Goal: Task Accomplishment & Management: Use online tool/utility

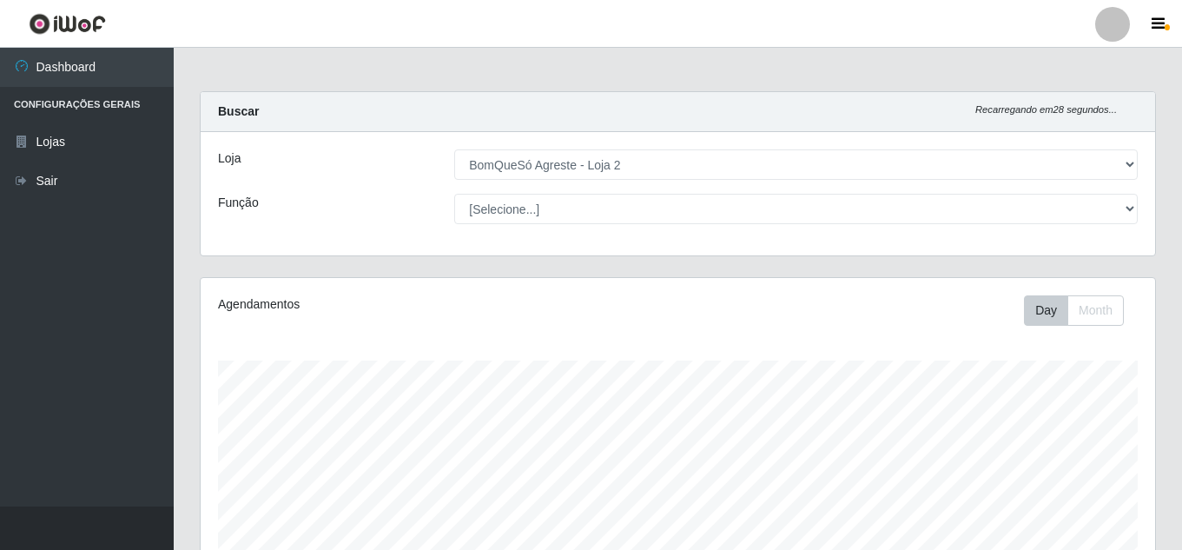
select select "214"
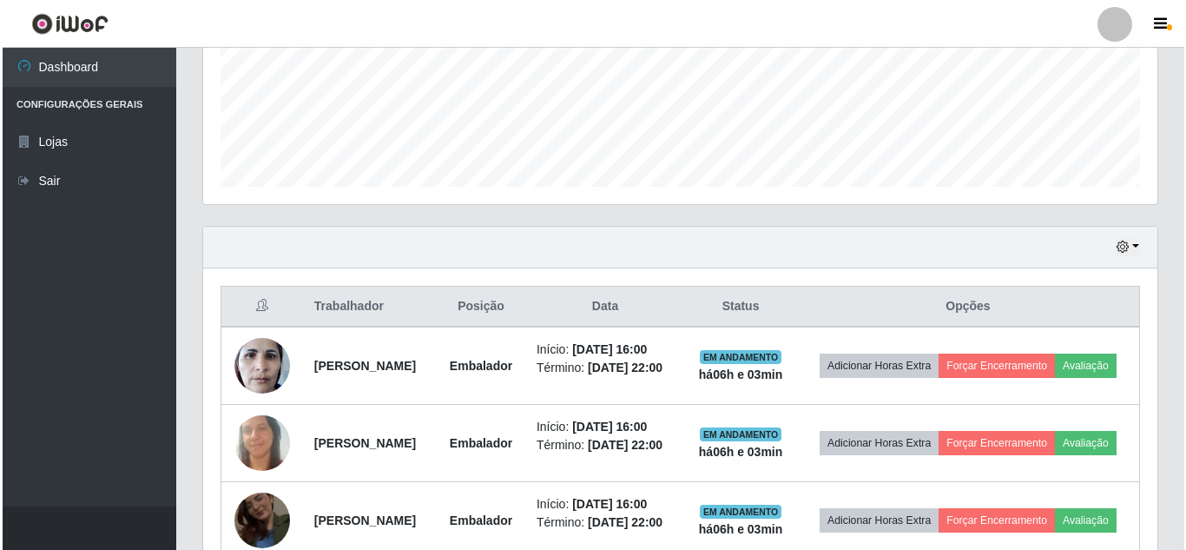
scroll to position [565, 0]
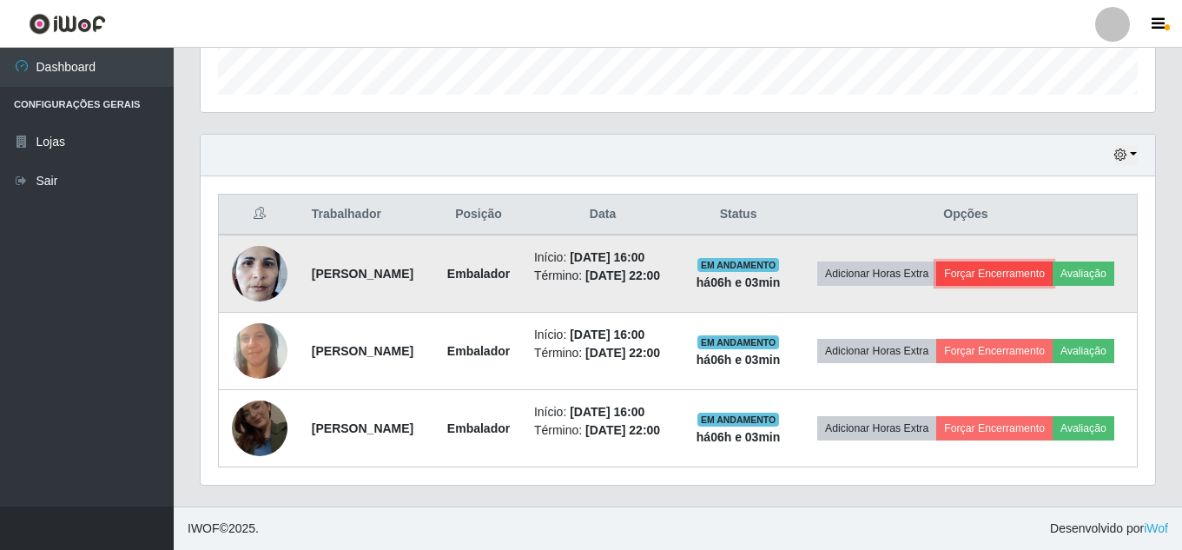
click at [1027, 261] on button "Forçar Encerramento" at bounding box center [994, 273] width 116 height 24
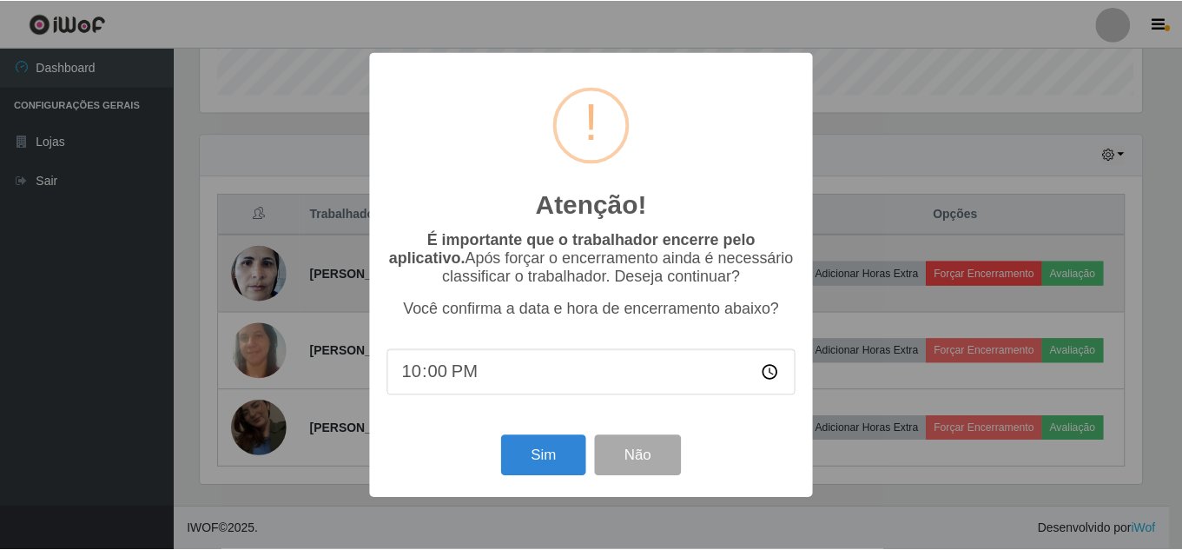
scroll to position [360, 946]
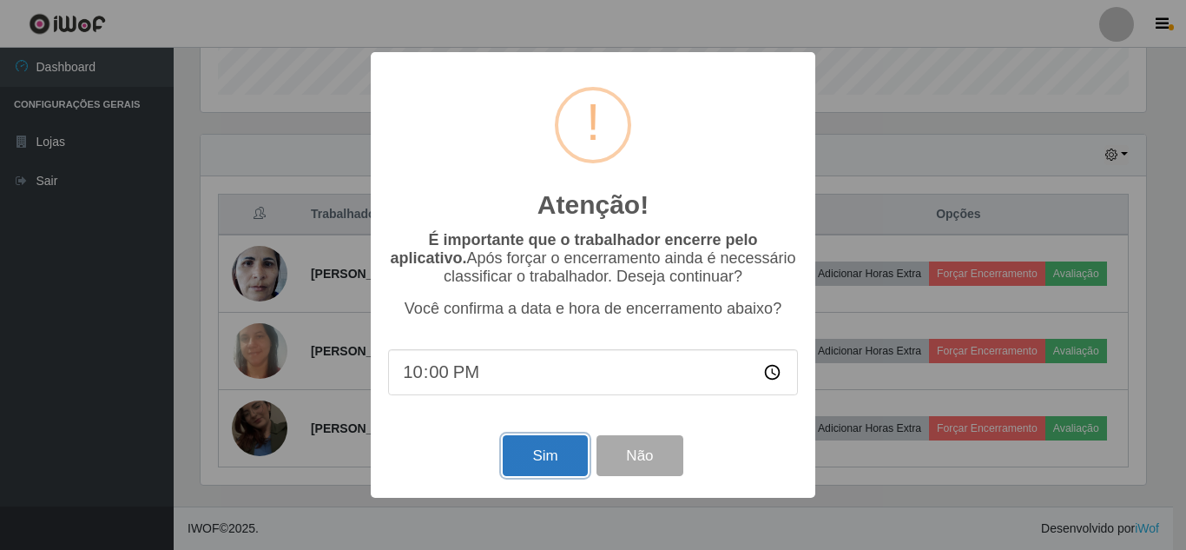
click at [533, 466] on button "Sim" at bounding box center [545, 455] width 84 height 41
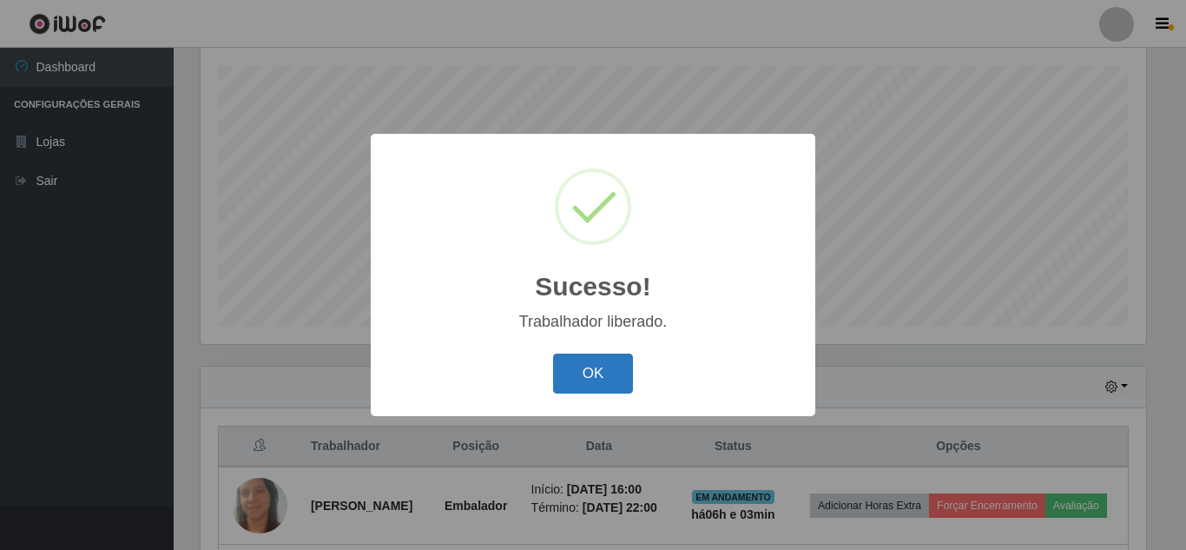
click at [617, 362] on button "OK" at bounding box center [593, 373] width 81 height 41
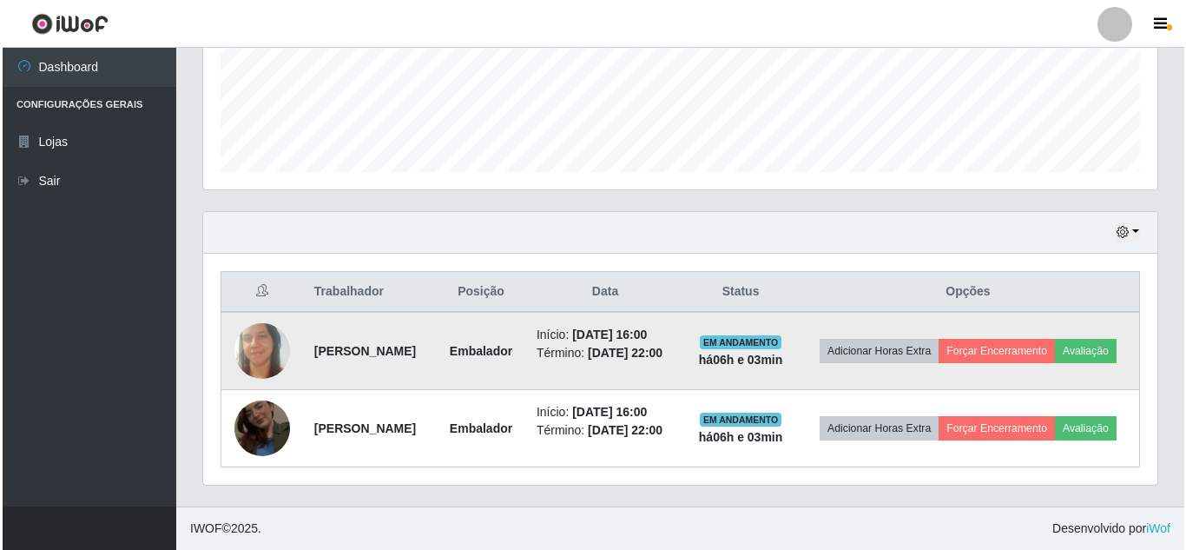
scroll to position [475, 0]
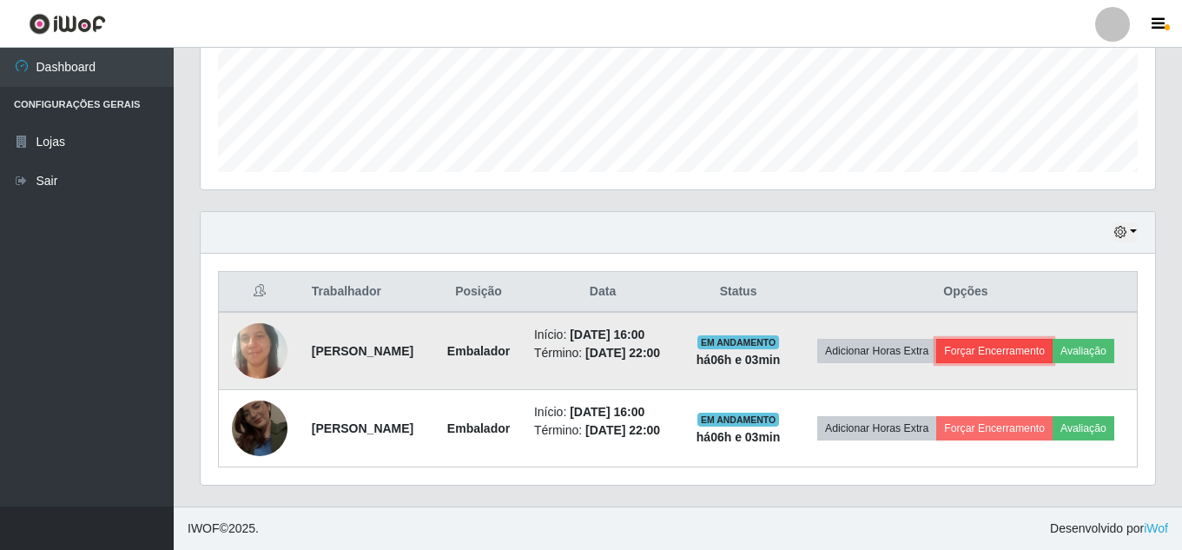
click at [1040, 339] on button "Forçar Encerramento" at bounding box center [994, 351] width 116 height 24
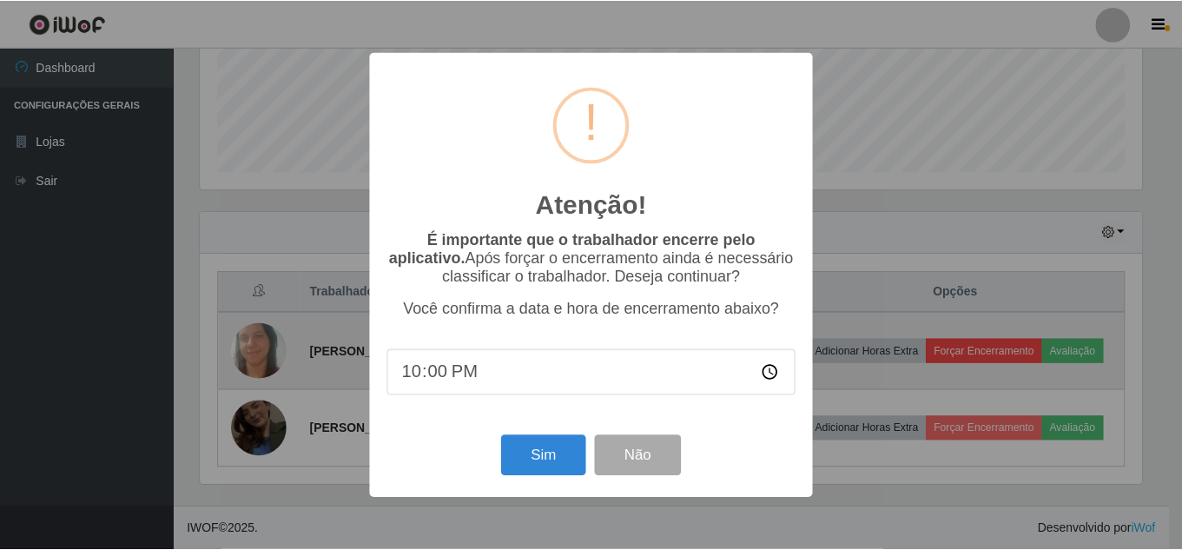
scroll to position [360, 946]
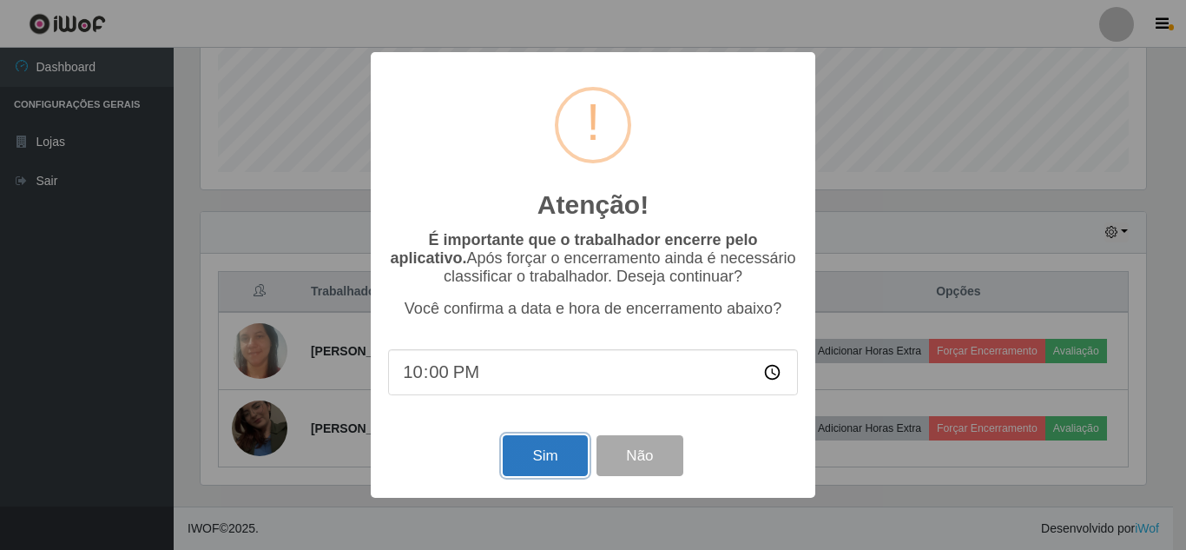
click at [554, 467] on button "Sim" at bounding box center [545, 455] width 84 height 41
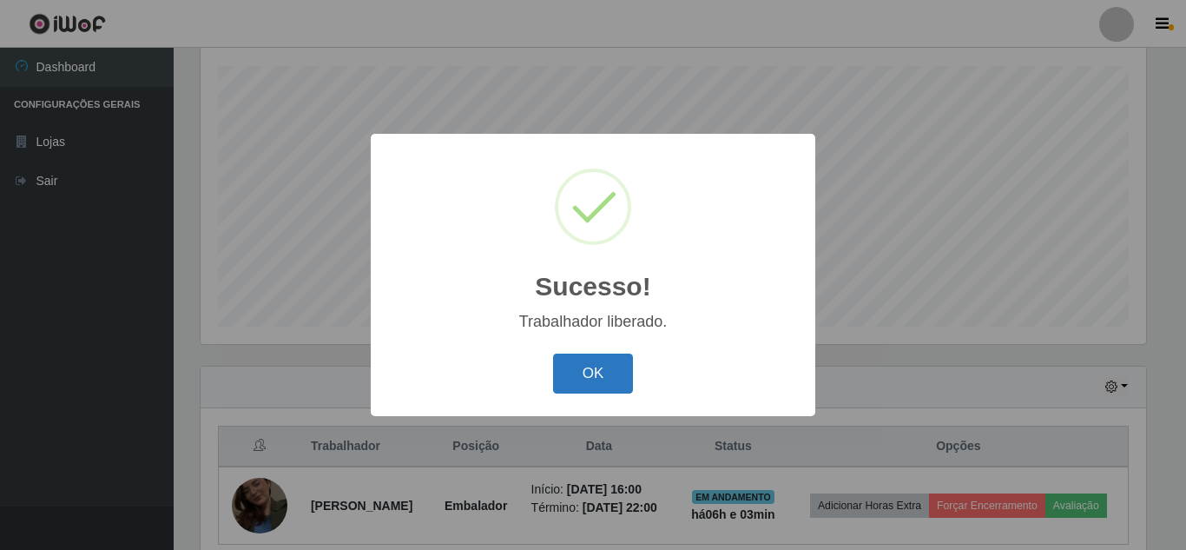
click at [578, 366] on button "OK" at bounding box center [593, 373] width 81 height 41
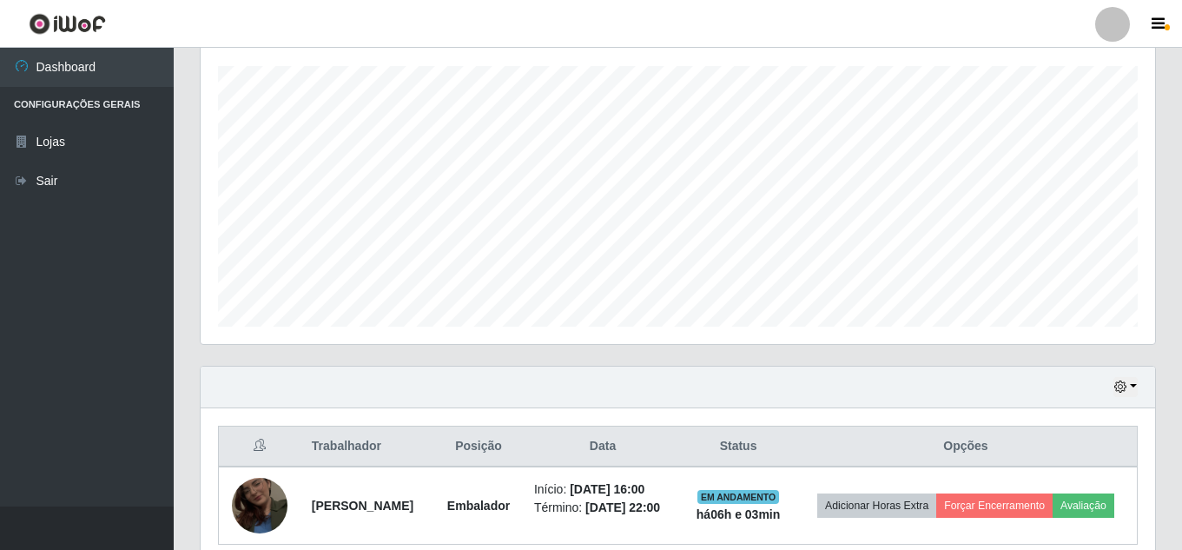
scroll to position [385, 0]
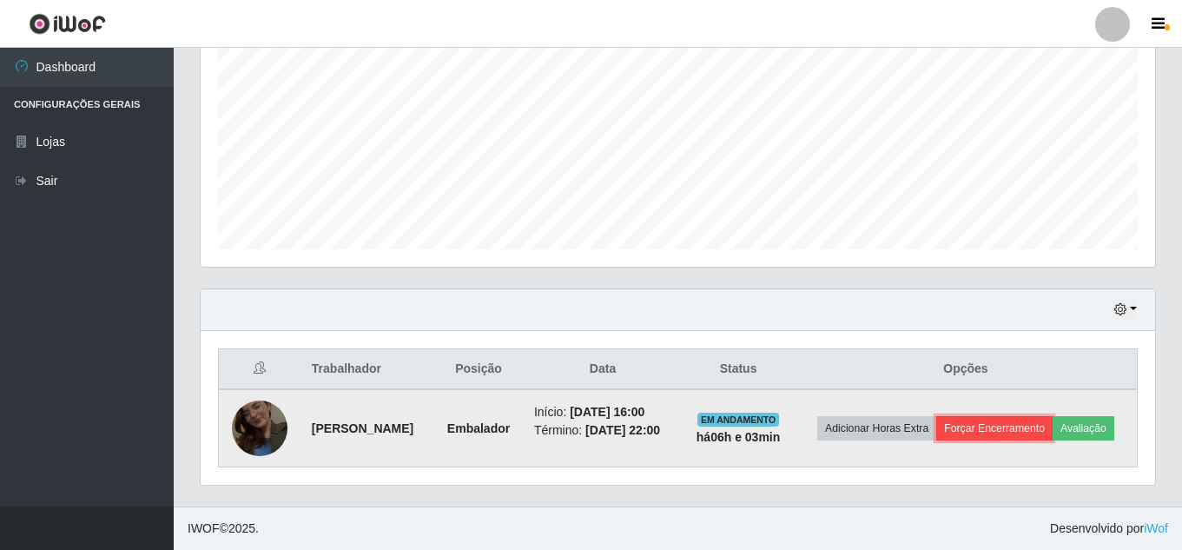
click at [1023, 416] on button "Forçar Encerramento" at bounding box center [994, 428] width 116 height 24
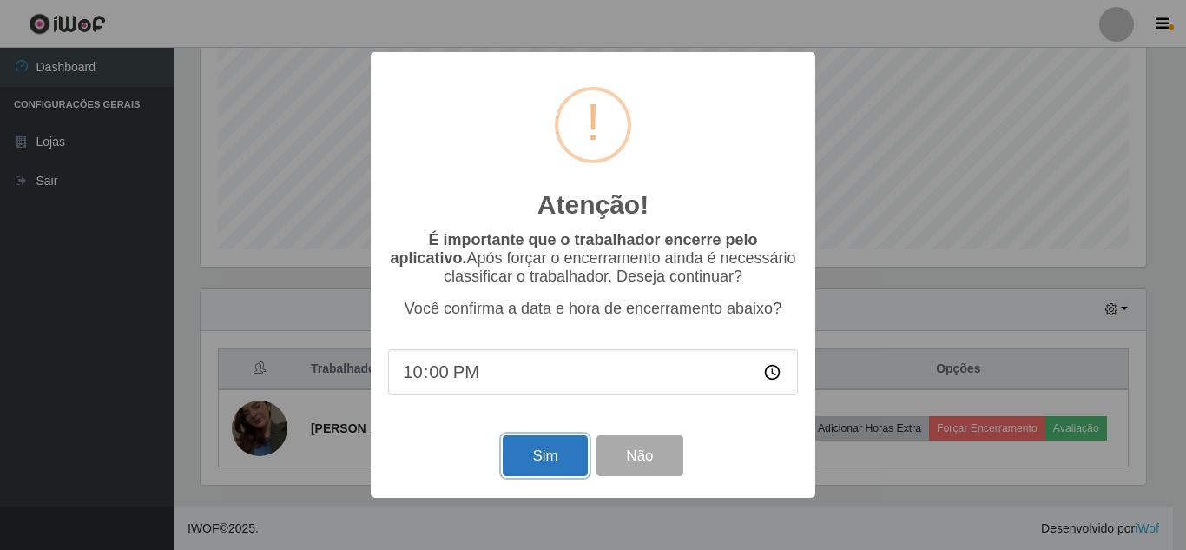
click at [521, 460] on button "Sim" at bounding box center [545, 455] width 84 height 41
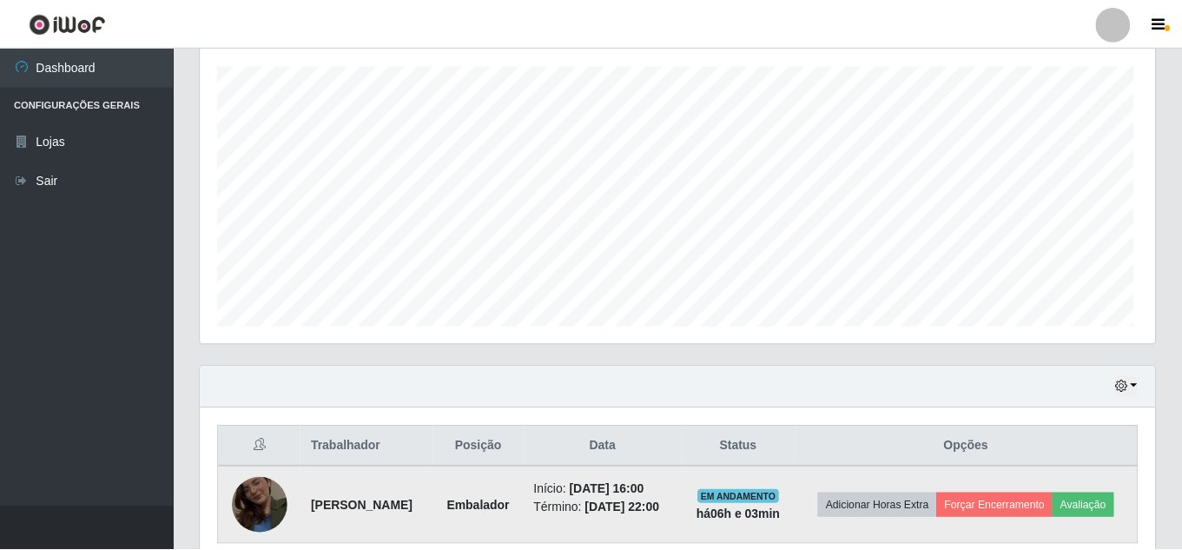
scroll to position [0, 0]
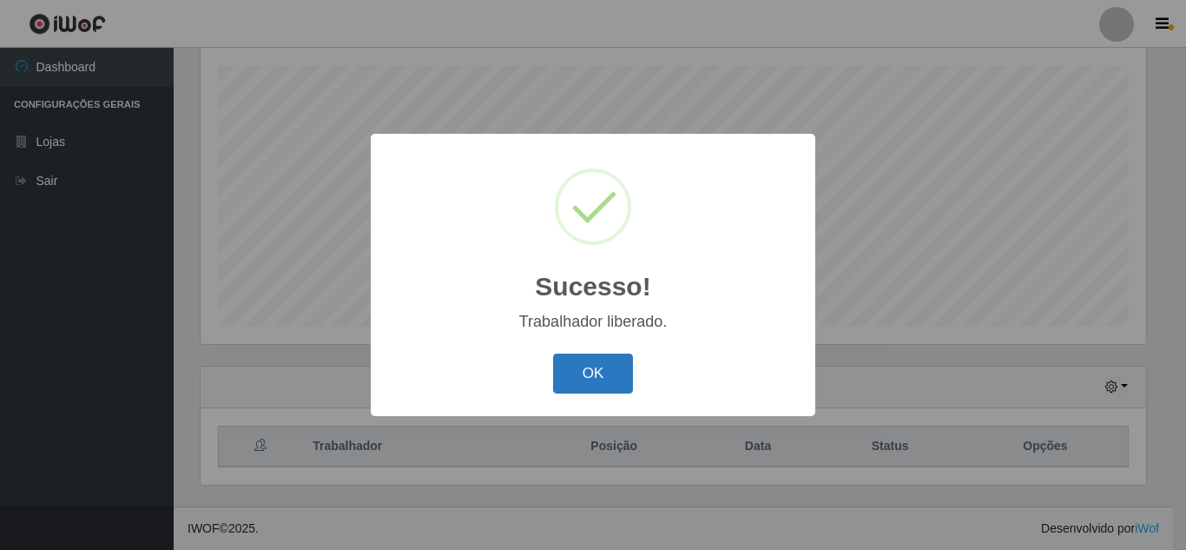
click at [587, 370] on button "OK" at bounding box center [593, 373] width 81 height 41
